Goal: Transaction & Acquisition: Purchase product/service

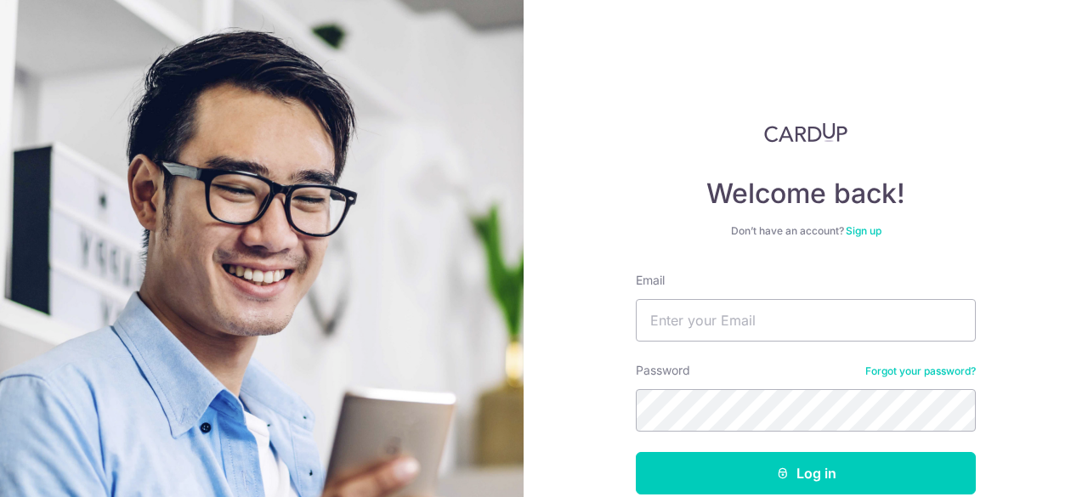
type input "deetiu@gmail.com"
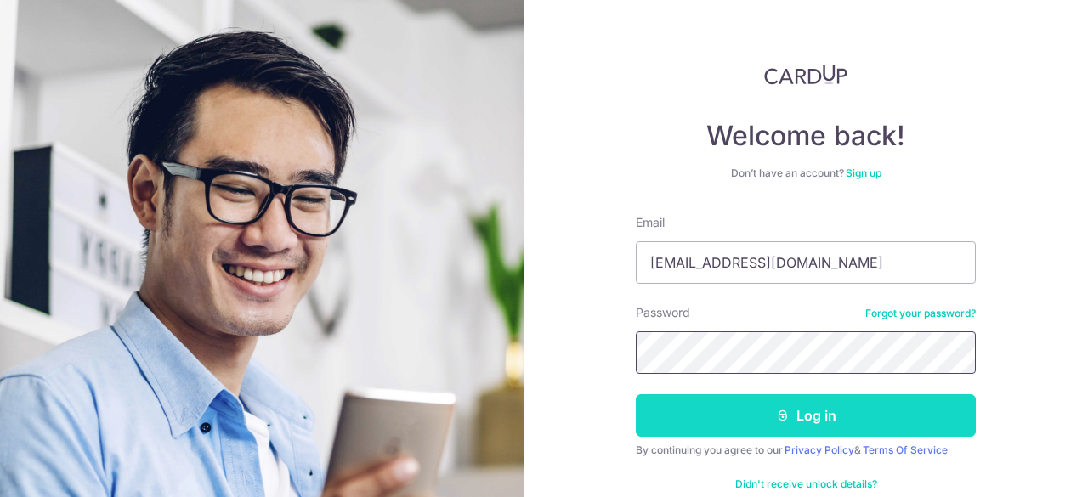
scroll to position [76, 0]
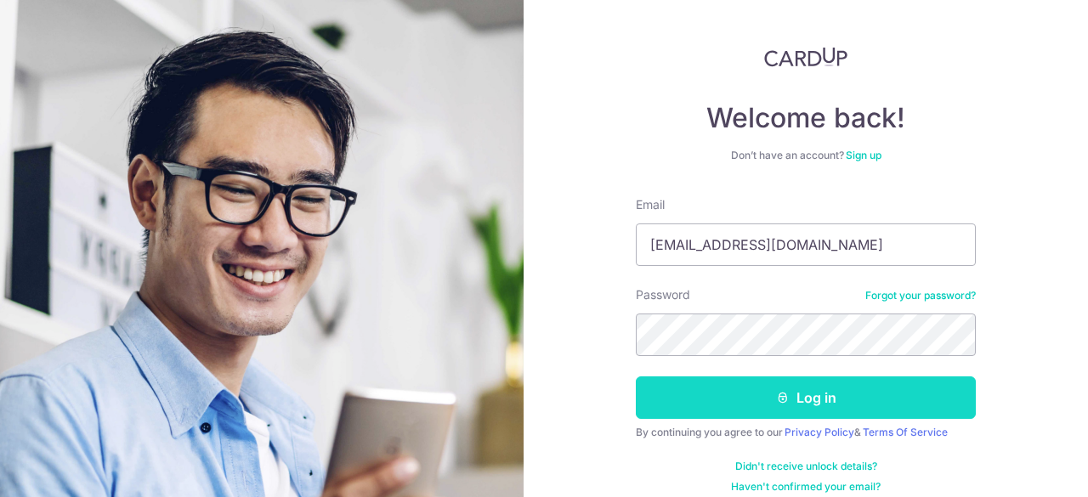
click at [823, 394] on button "Log in" at bounding box center [806, 398] width 340 height 43
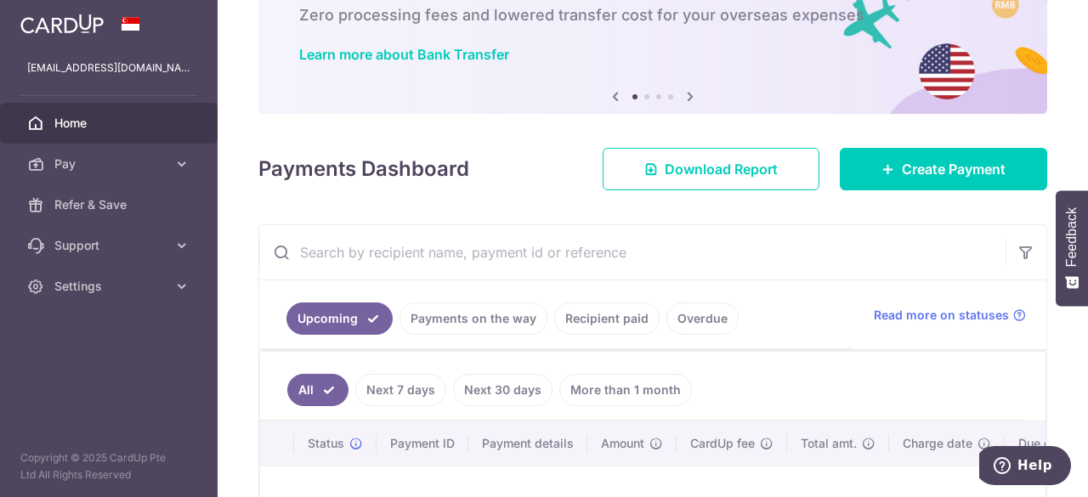
scroll to position [106, 0]
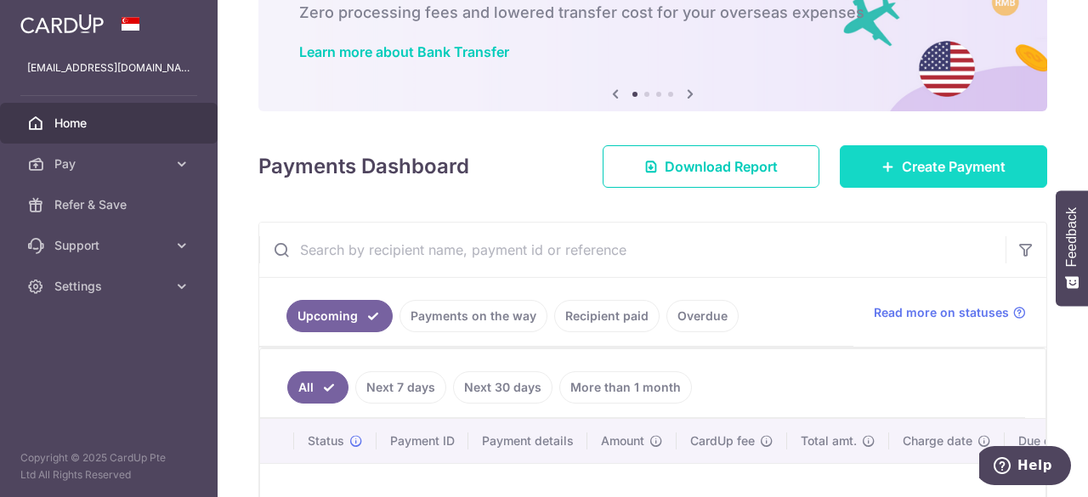
click at [894, 179] on link "Create Payment" at bounding box center [943, 166] width 207 height 43
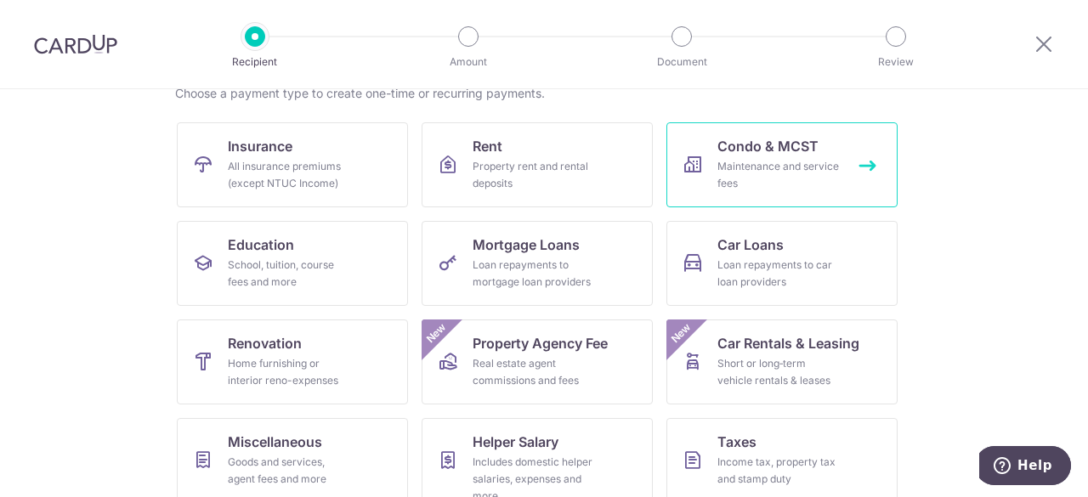
scroll to position [146, 0]
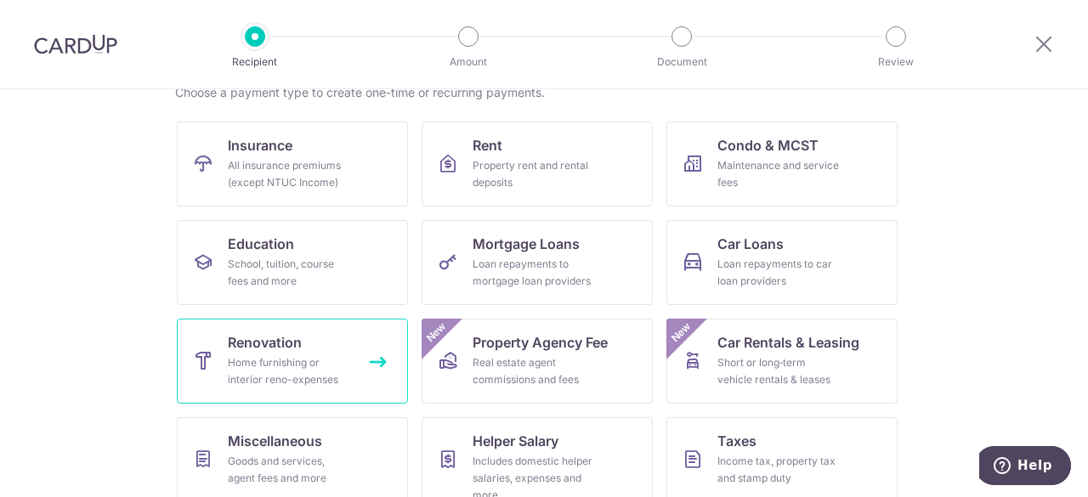
click at [275, 369] on div "Home furnishing or interior reno-expenses" at bounding box center [289, 371] width 122 height 34
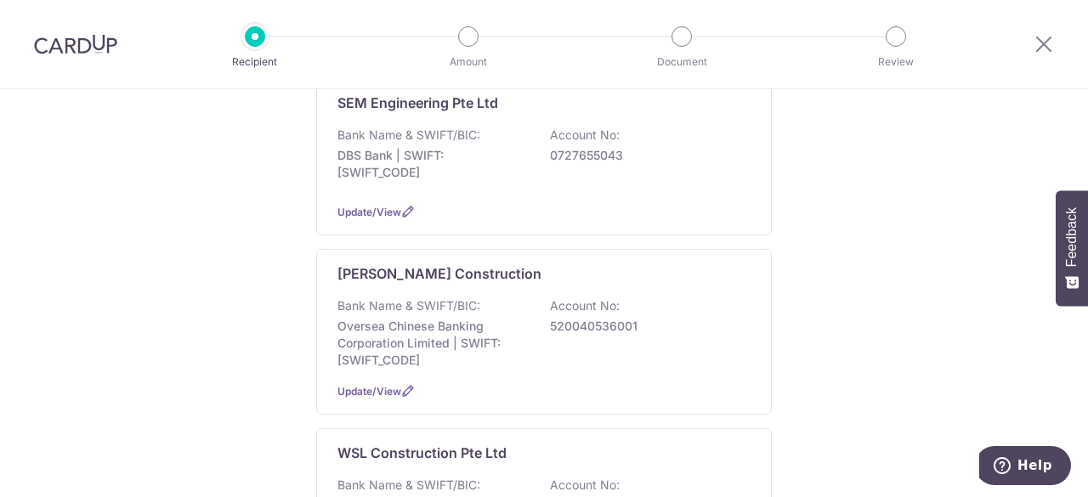
scroll to position [1081, 0]
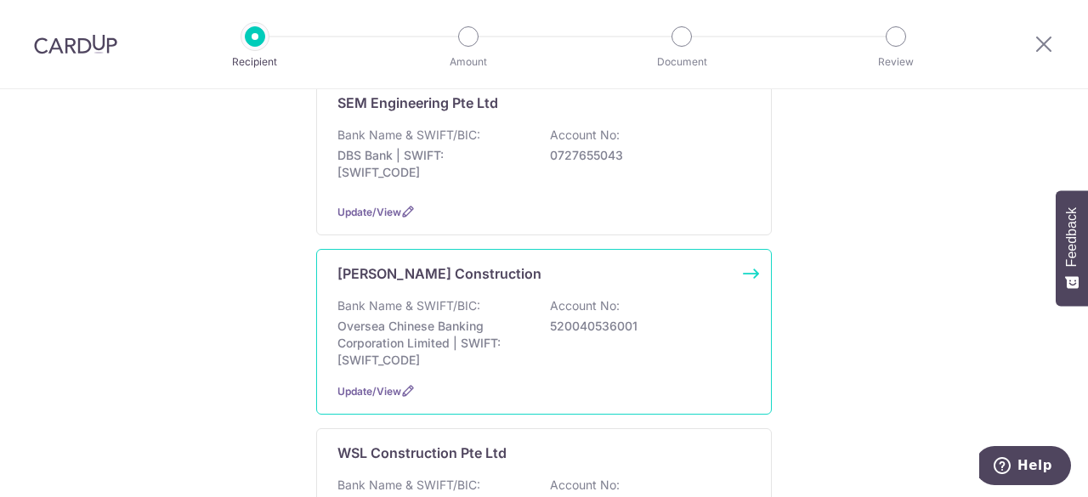
click at [452, 282] on div "Soon Chang Construction Bank Name & SWIFT/BIC: Oversea Chinese Banking Corporat…" at bounding box center [544, 332] width 456 height 166
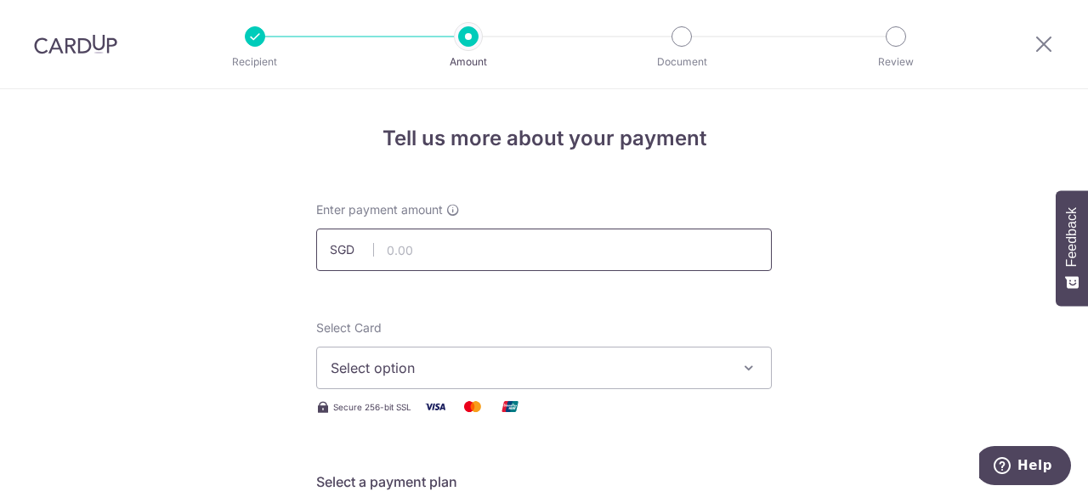
click at [452, 254] on input "text" at bounding box center [544, 250] width 456 height 43
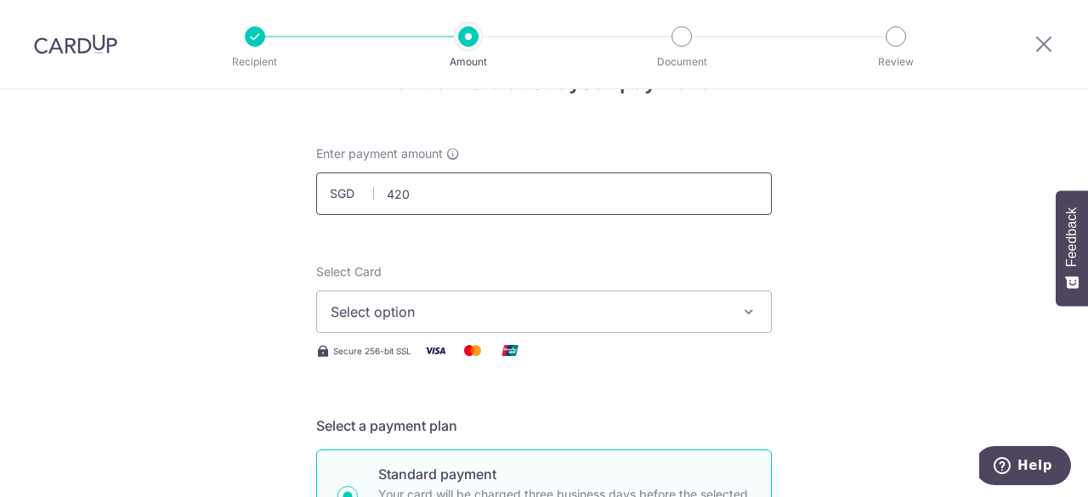
scroll to position [82, 0]
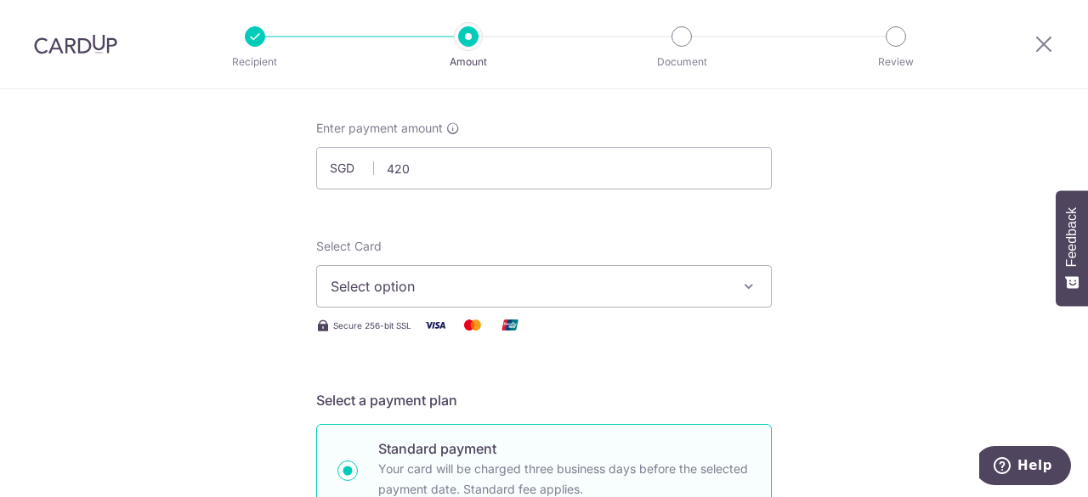
type input "420.00"
click at [740, 288] on icon "button" at bounding box center [748, 286] width 17 height 17
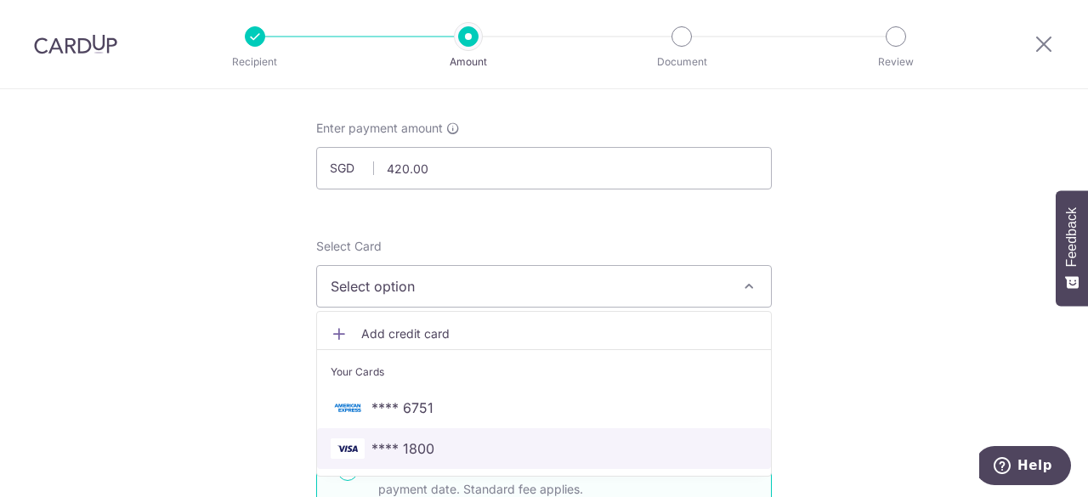
click at [503, 442] on span "**** 1800" at bounding box center [544, 449] width 427 height 20
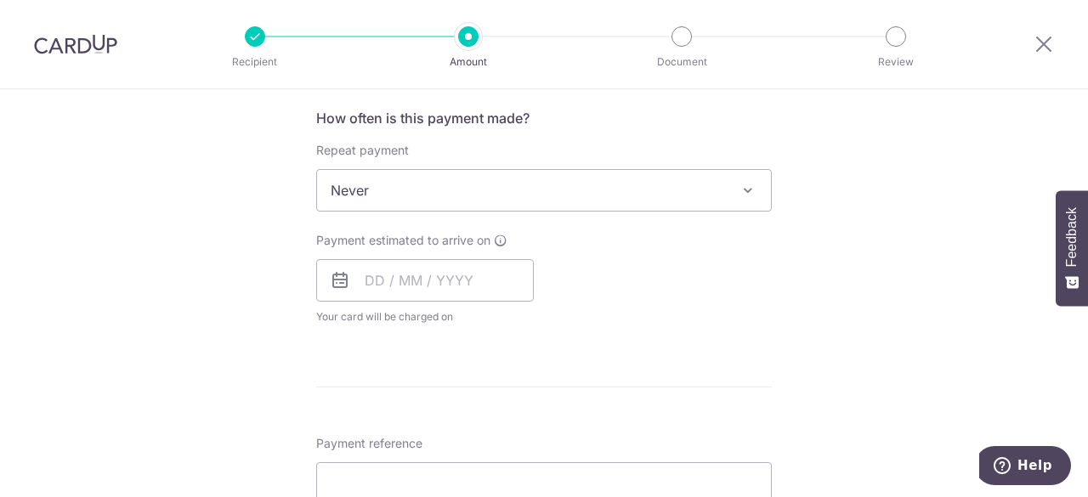
scroll to position [640, 0]
click at [333, 284] on icon at bounding box center [340, 279] width 20 height 20
click at [337, 275] on icon at bounding box center [340, 279] width 20 height 20
click at [371, 280] on input "text" at bounding box center [425, 279] width 218 height 43
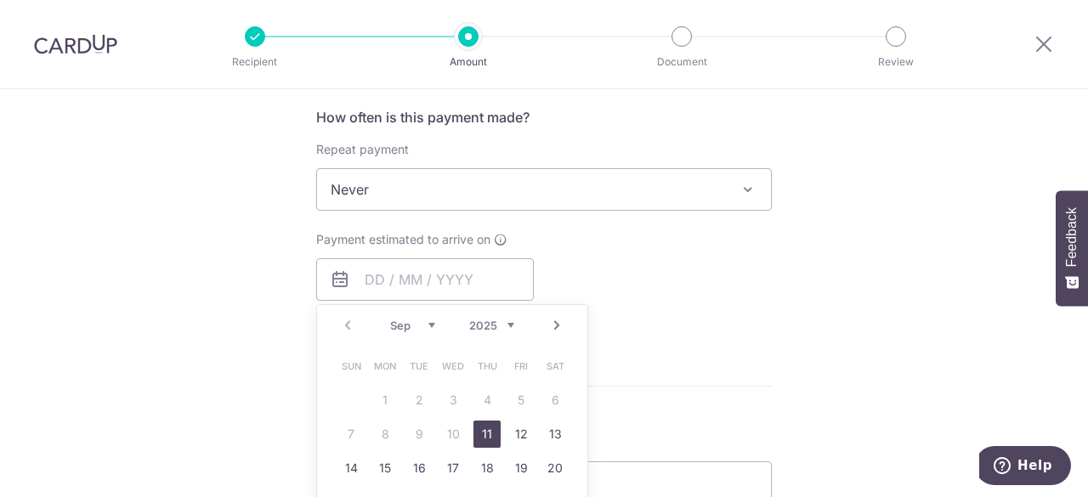
click at [485, 426] on link "11" at bounding box center [486, 434] width 27 height 27
type input "11/09/2025"
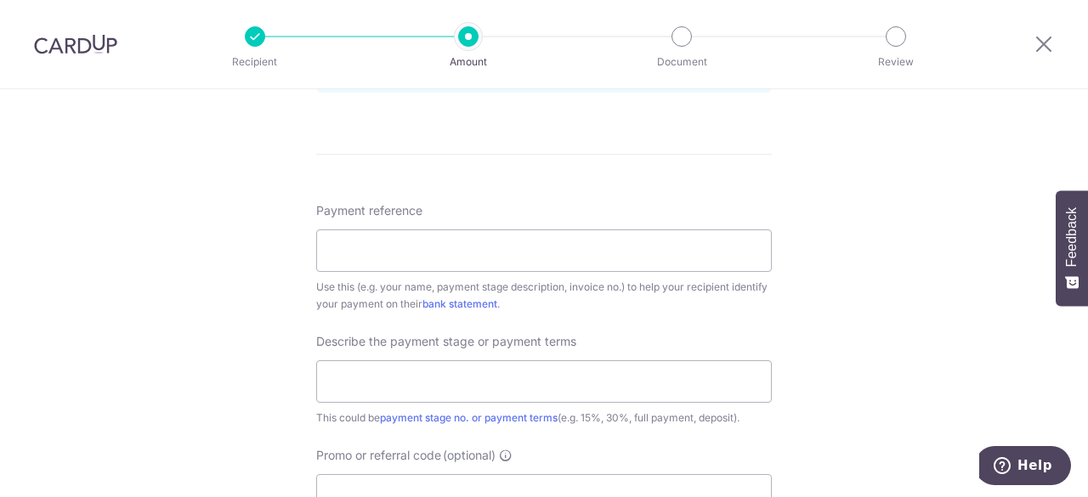
scroll to position [942, 0]
click at [665, 245] on input "Payment reference" at bounding box center [544, 251] width 456 height 43
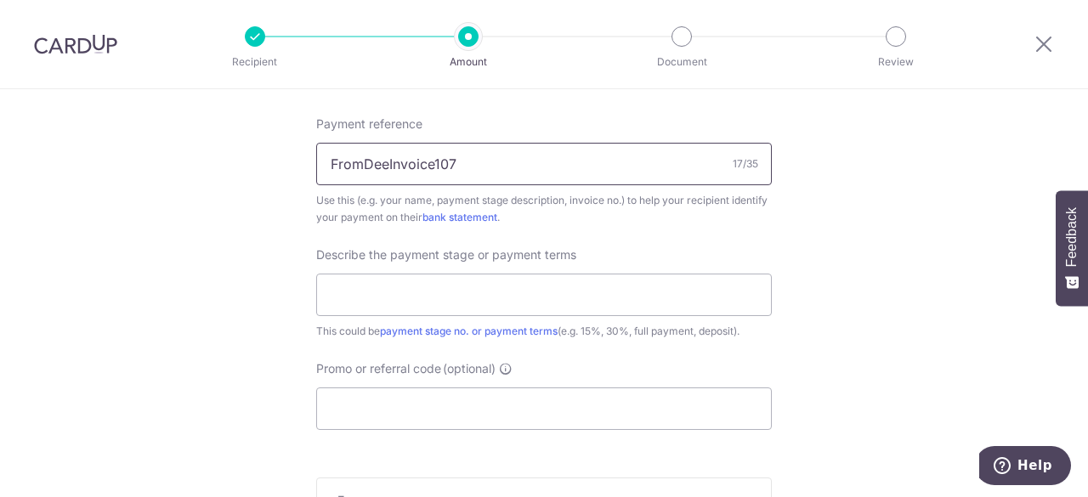
scroll to position [1079, 0]
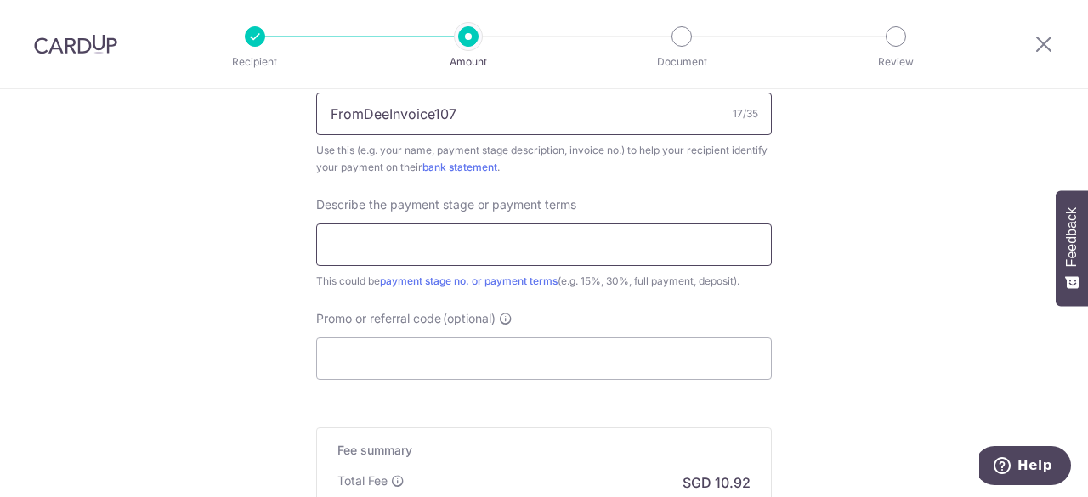
type input "FromDeeInvoice107"
click at [643, 240] on input "text" at bounding box center [544, 245] width 456 height 43
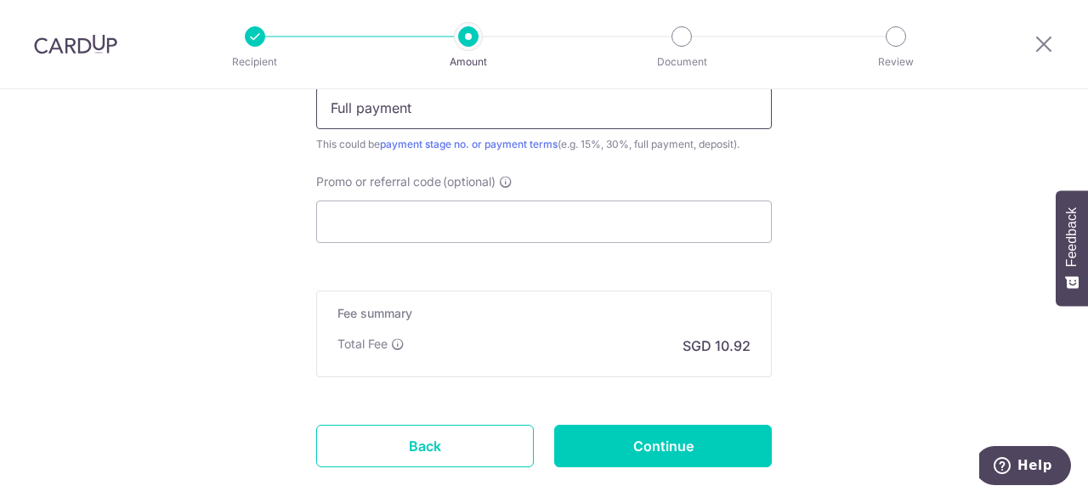
scroll to position [1217, 0]
type input "Full payment"
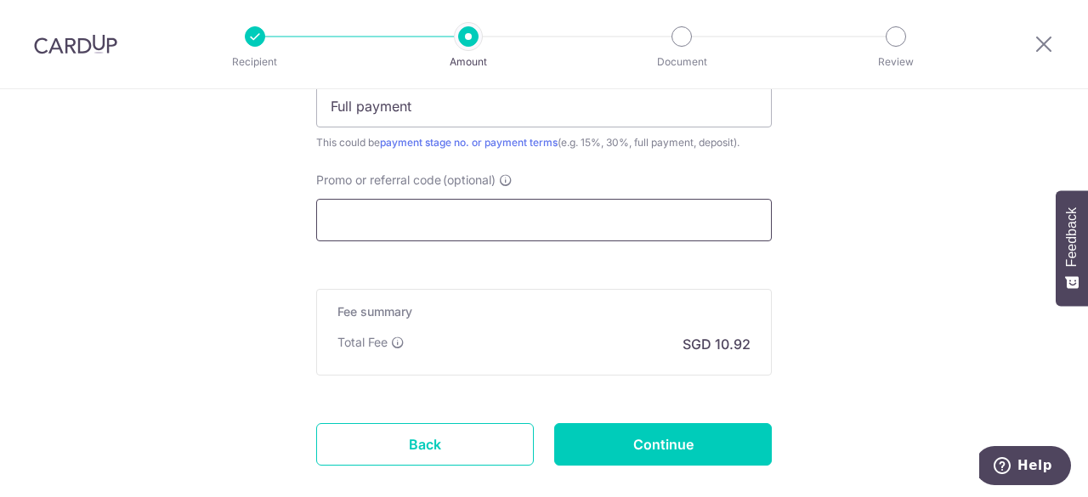
click at [640, 222] on input "Promo or referral code (optional)" at bounding box center [544, 220] width 456 height 43
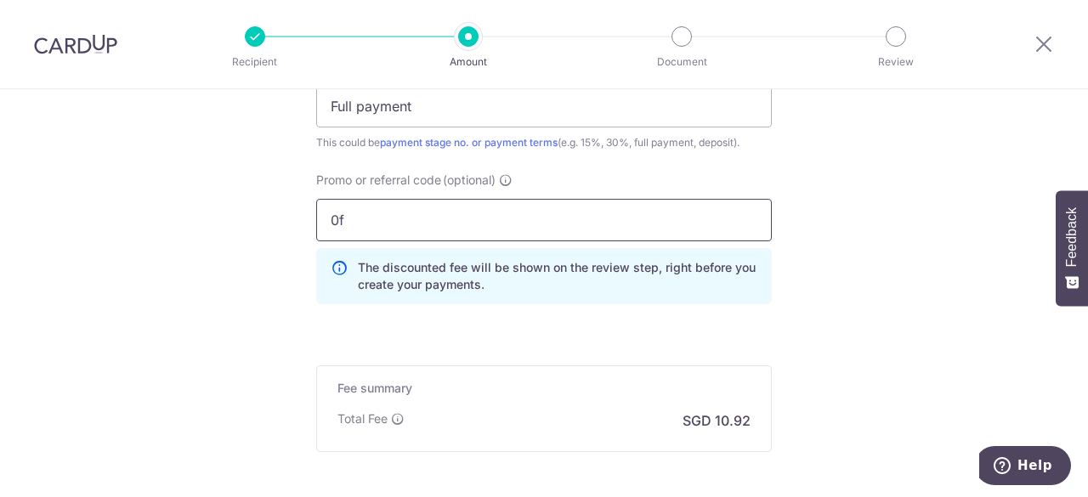
type input "0"
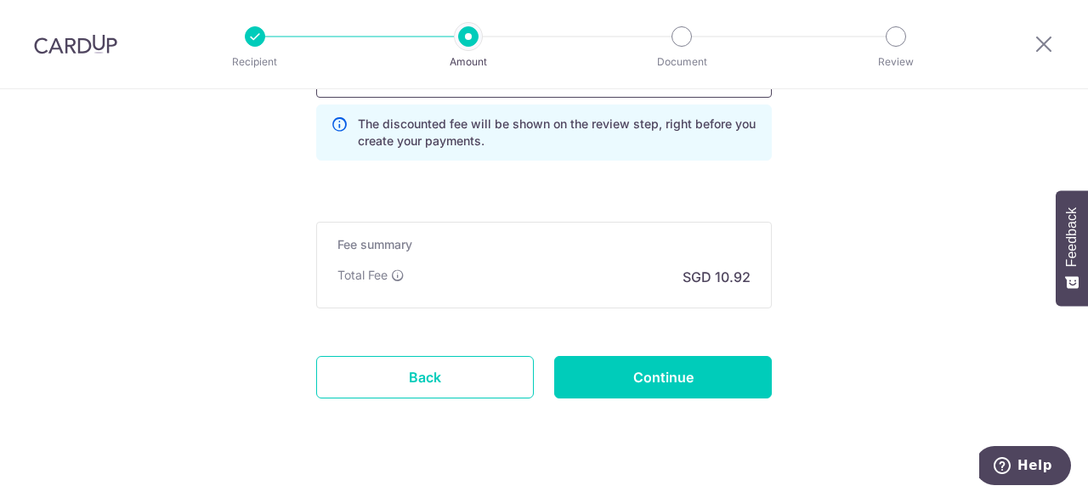
scroll to position [1362, 0]
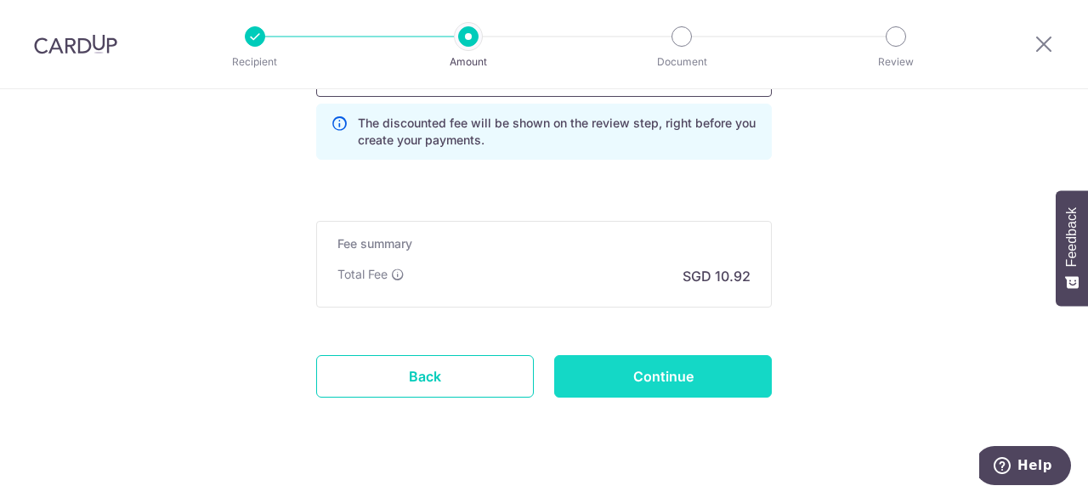
type input "OFF225"
click at [700, 365] on input "Continue" at bounding box center [663, 376] width 218 height 43
type input "Create Schedule"
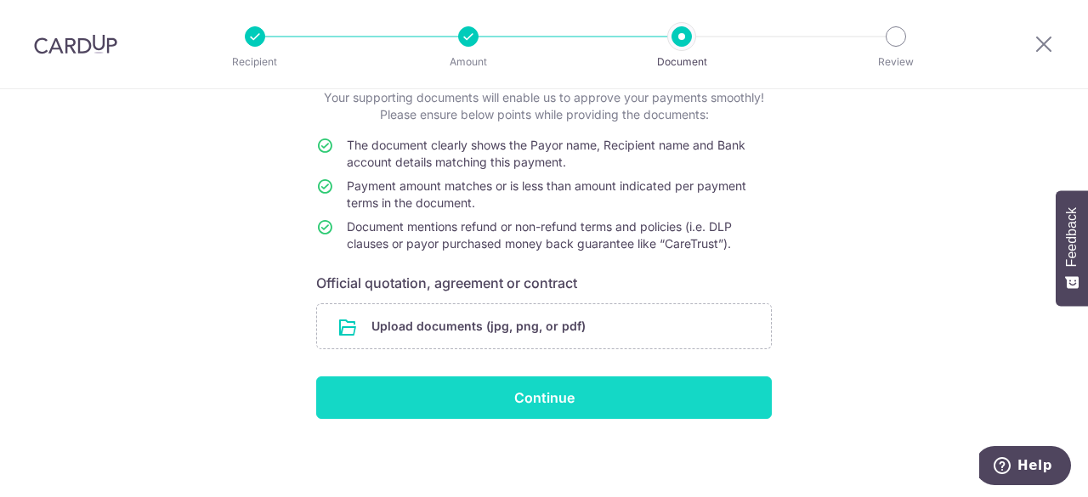
click at [536, 400] on input "Continue" at bounding box center [544, 398] width 456 height 43
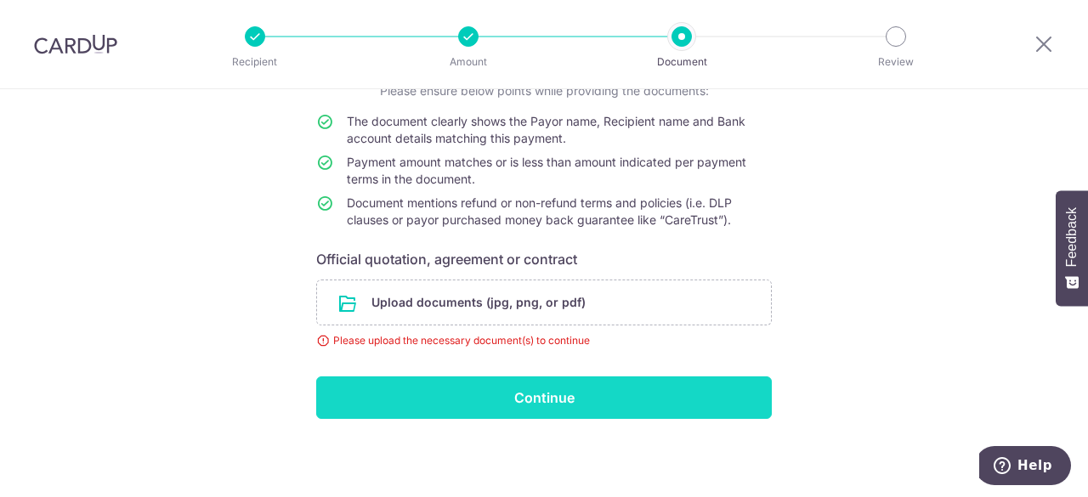
click at [541, 394] on input "Continue" at bounding box center [544, 398] width 456 height 43
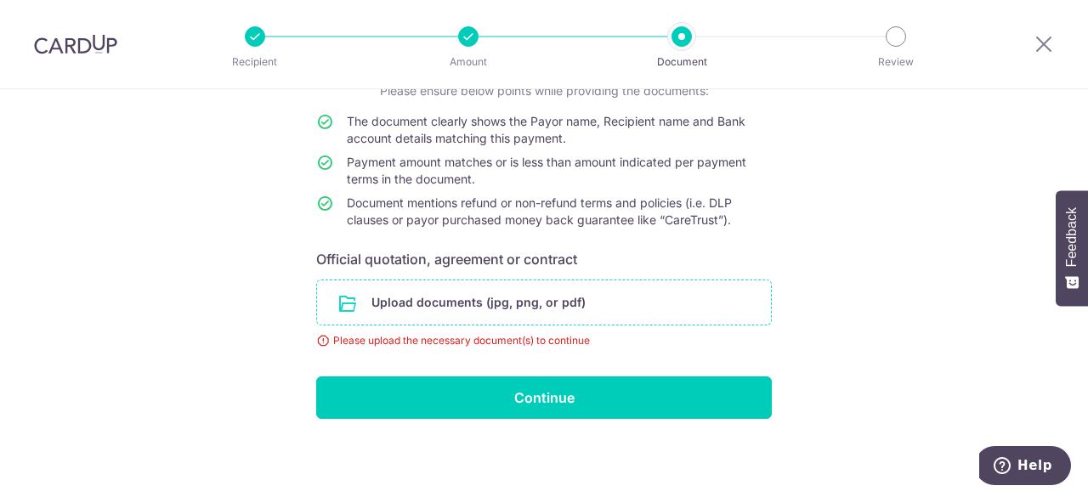
click at [554, 315] on input "file" at bounding box center [544, 303] width 454 height 44
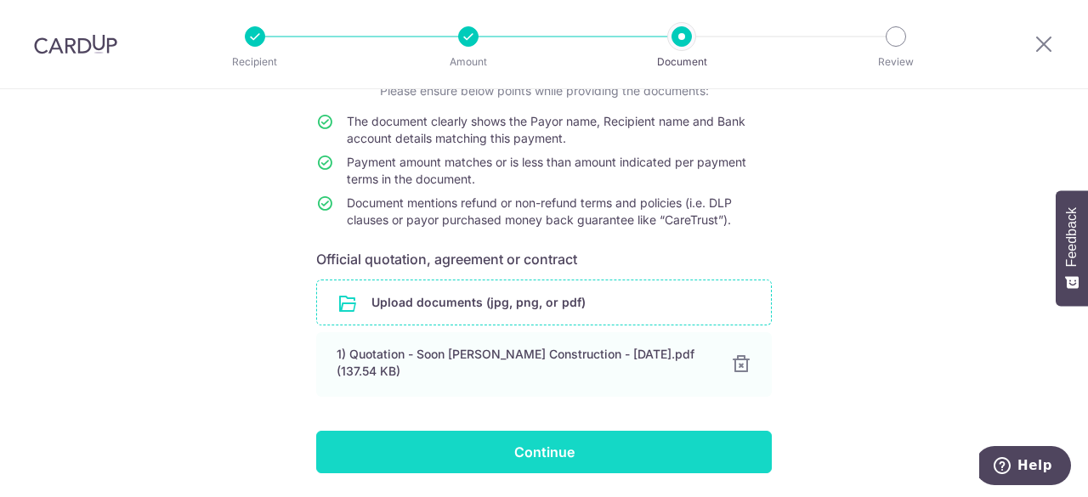
click at [433, 446] on input "Continue" at bounding box center [544, 452] width 456 height 43
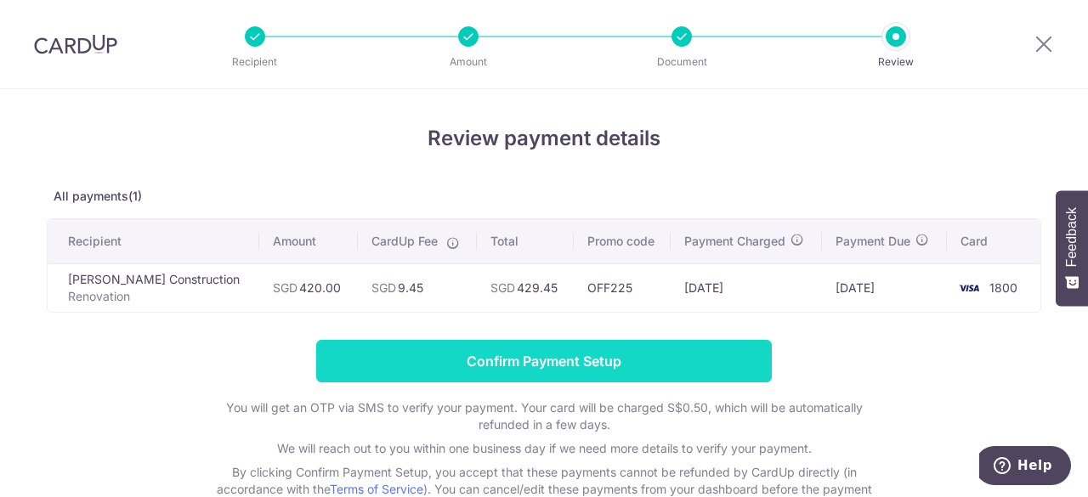
click at [485, 364] on input "Confirm Payment Setup" at bounding box center [544, 361] width 456 height 43
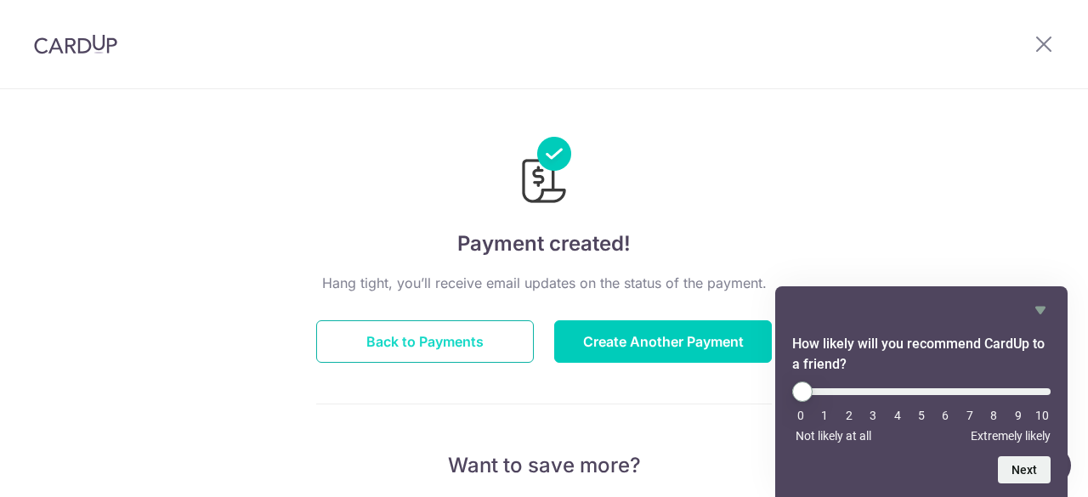
click at [456, 339] on button "Back to Payments" at bounding box center [425, 341] width 218 height 43
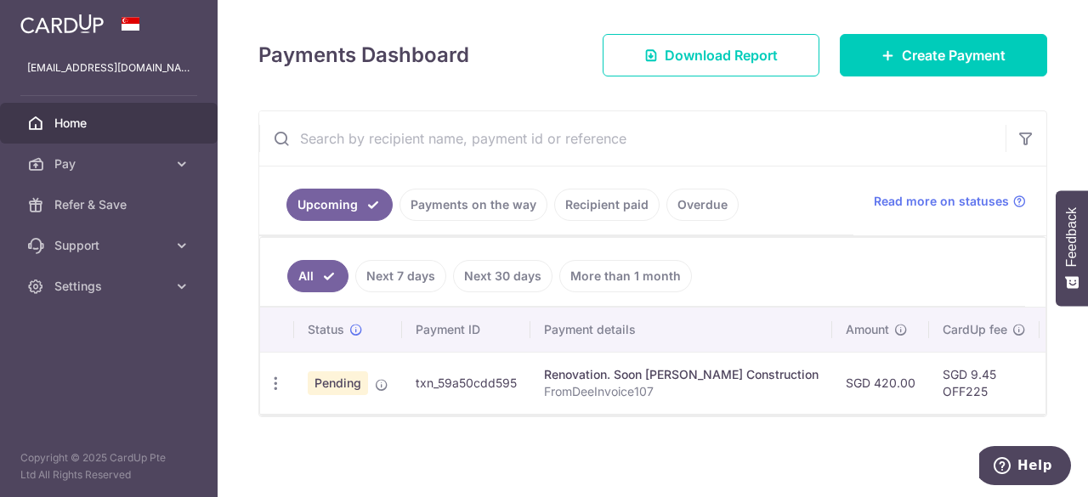
scroll to position [220, 0]
click at [225, 130] on div "× Pause Schedule Pause all future payments in this series Pause just this one p…" at bounding box center [653, 248] width 870 height 497
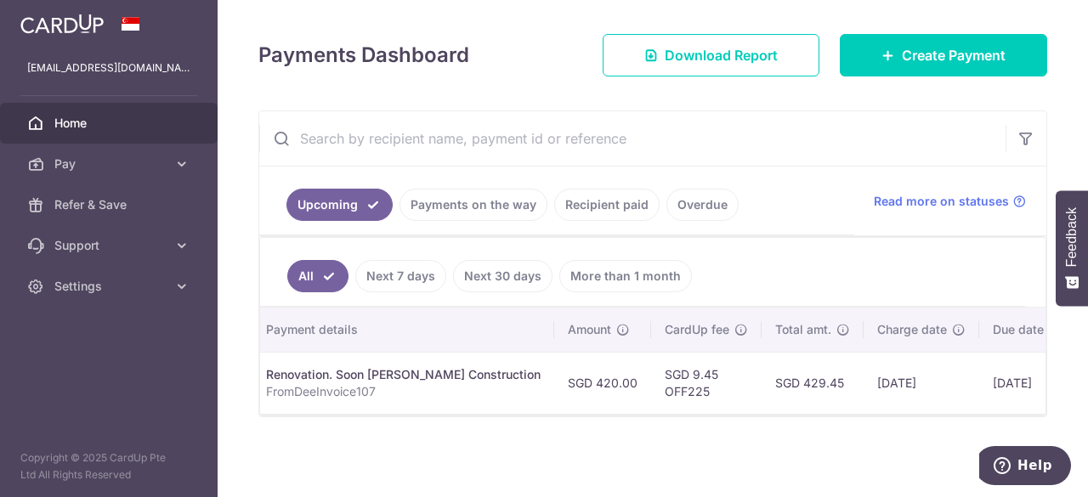
scroll to position [0, 279]
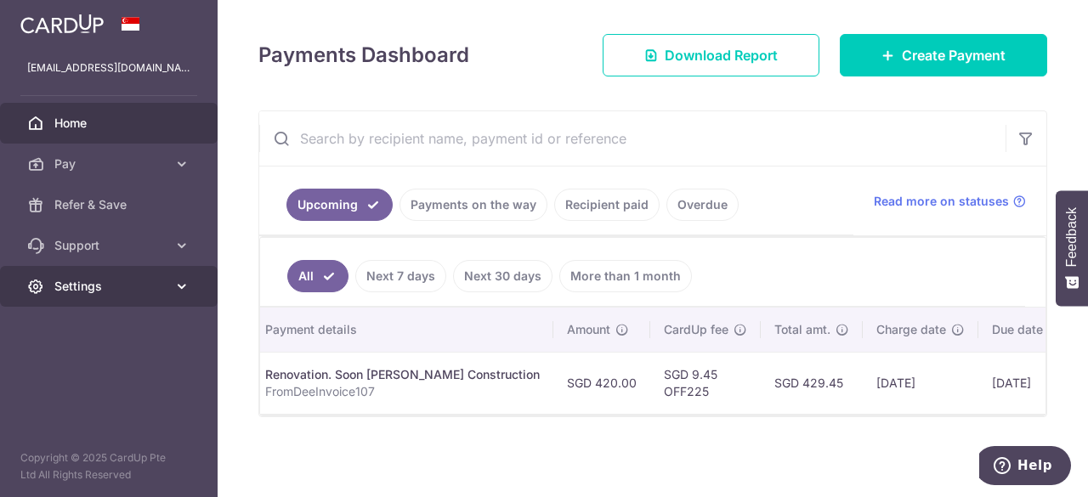
click at [95, 287] on span "Settings" at bounding box center [110, 286] width 112 height 17
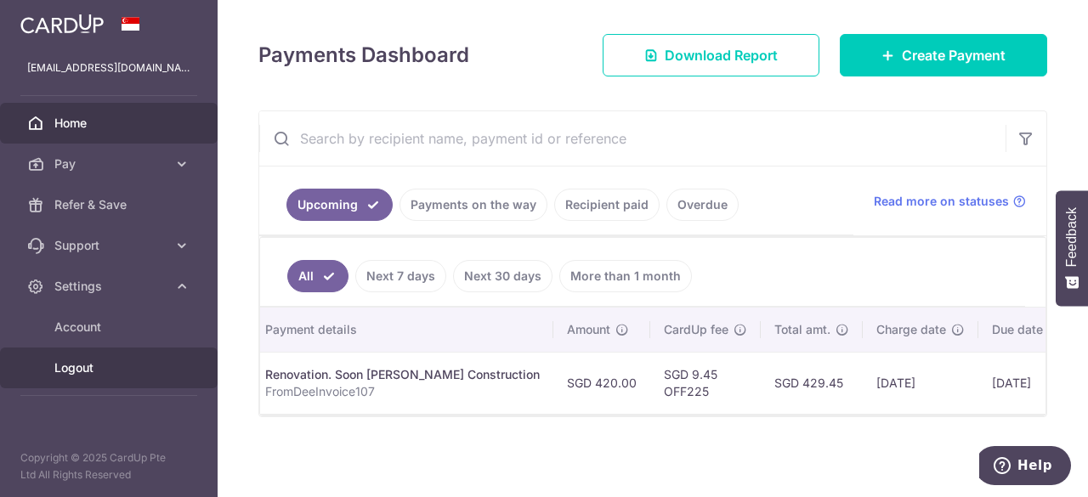
click at [94, 360] on span "Logout" at bounding box center [110, 368] width 112 height 17
